Goal: Transaction & Acquisition: Purchase product/service

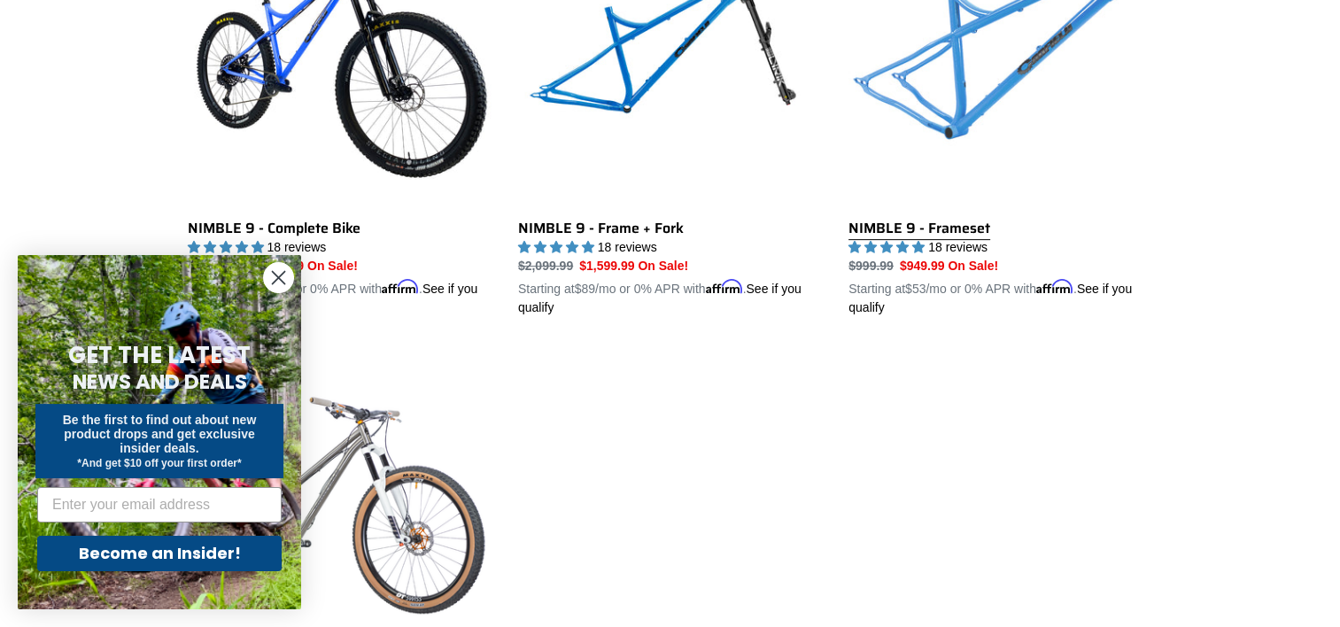
scroll to position [592, 0]
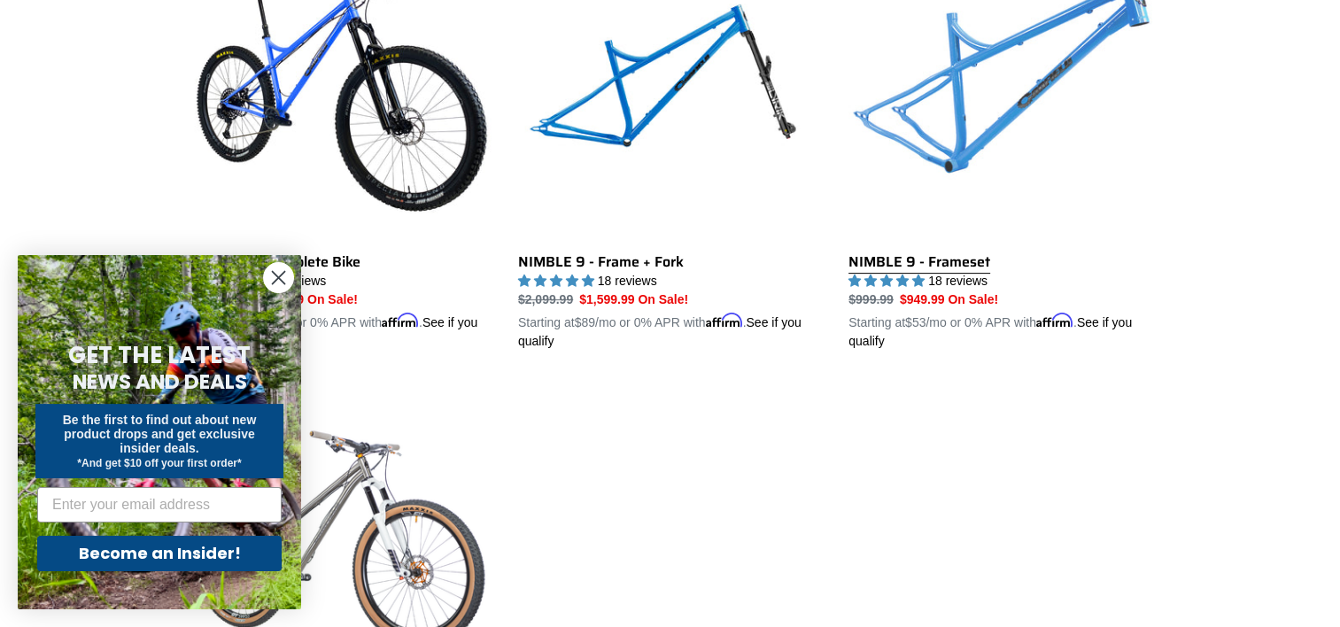
click at [927, 247] on link "NIMBLE 9 - Frameset" at bounding box center [1000, 143] width 304 height 414
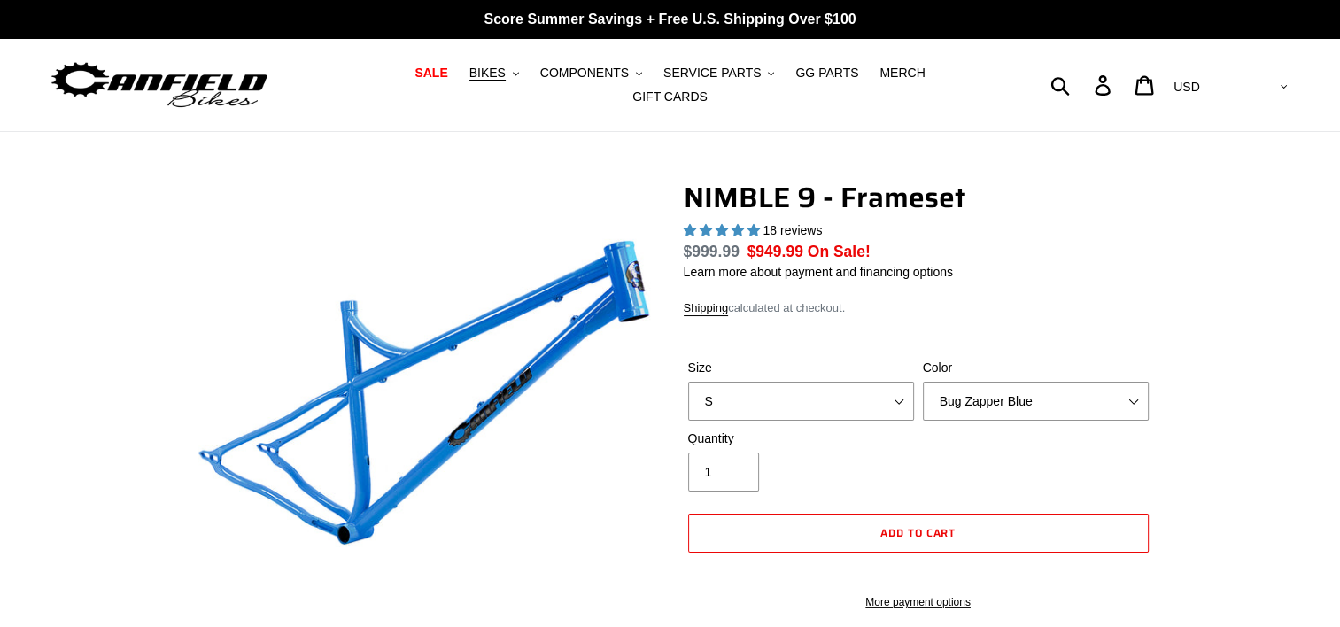
select select "highest-rating"
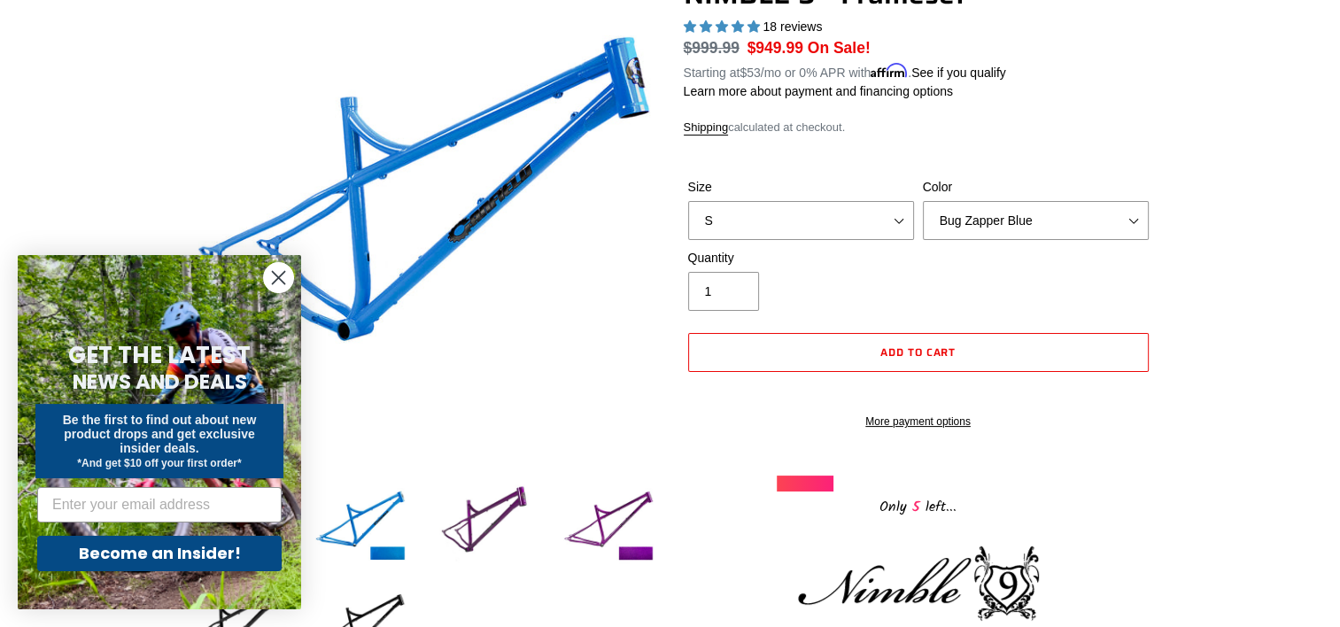
scroll to position [224, 0]
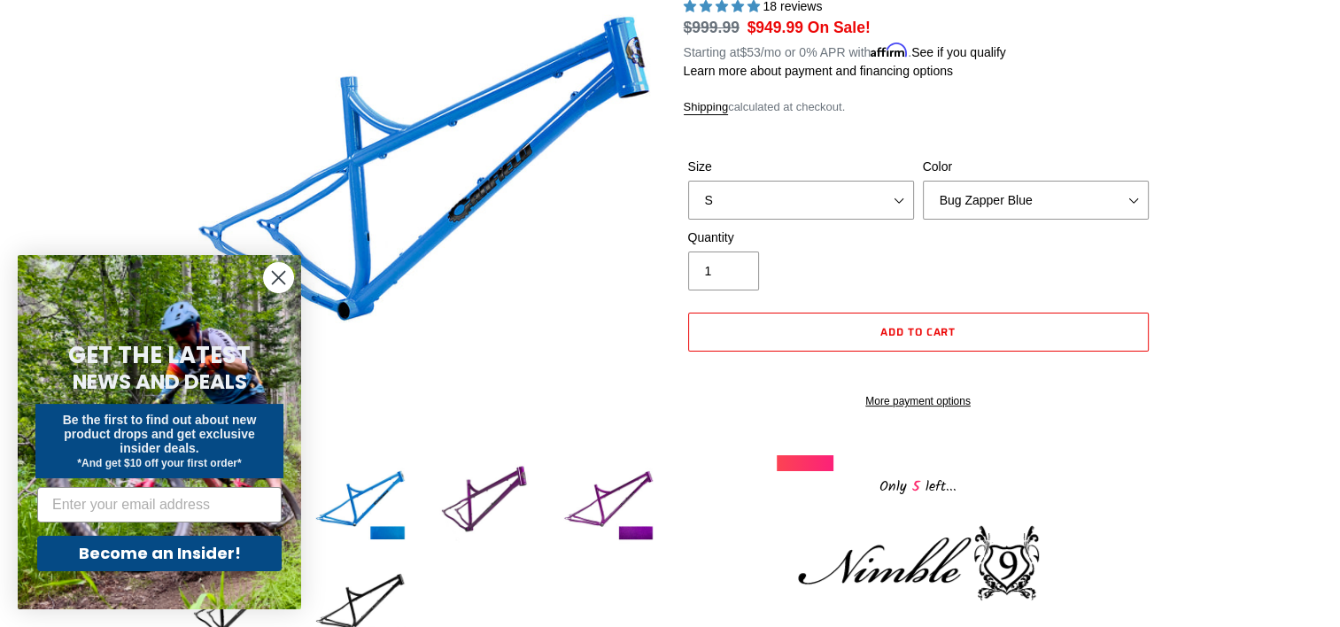
click at [283, 279] on circle "Close dialog" at bounding box center [278, 277] width 29 height 29
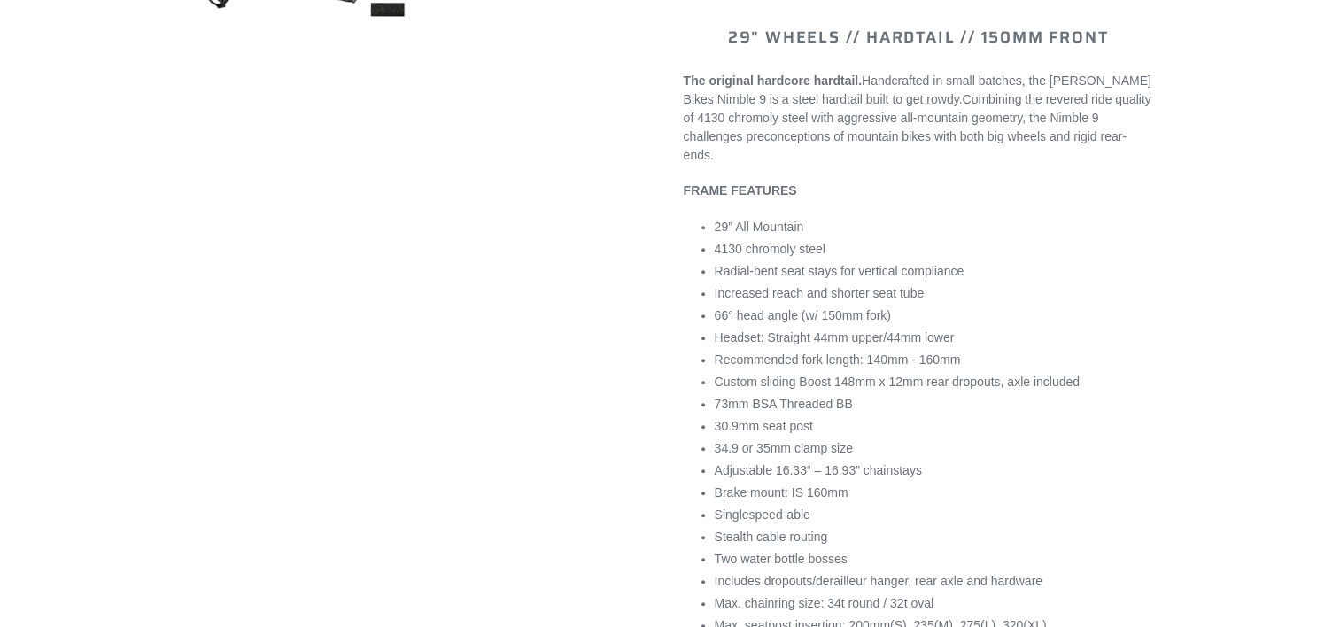
scroll to position [857, 0]
